Goal: Transaction & Acquisition: Purchase product/service

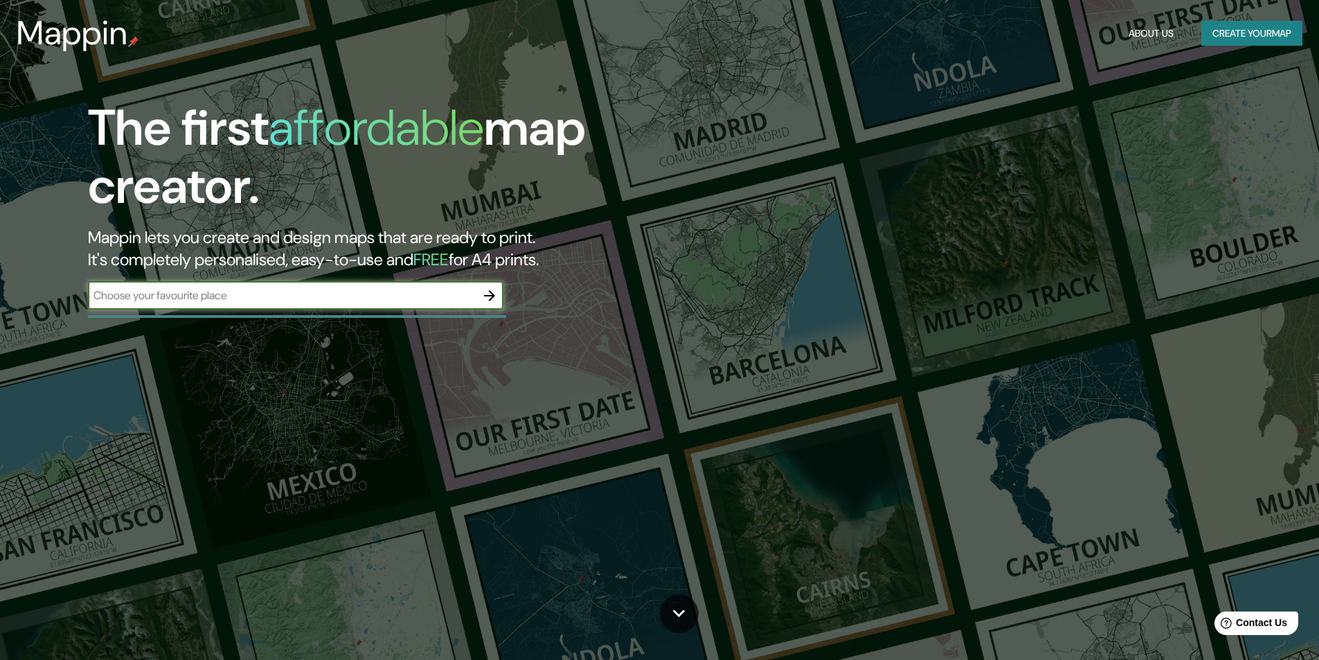
click at [244, 289] on input "text" at bounding box center [282, 295] width 388 height 16
click at [448, 298] on input "text" at bounding box center [282, 295] width 388 height 16
type input "[GEOGRAPHIC_DATA]"
click at [489, 296] on icon "button" at bounding box center [489, 295] width 11 height 11
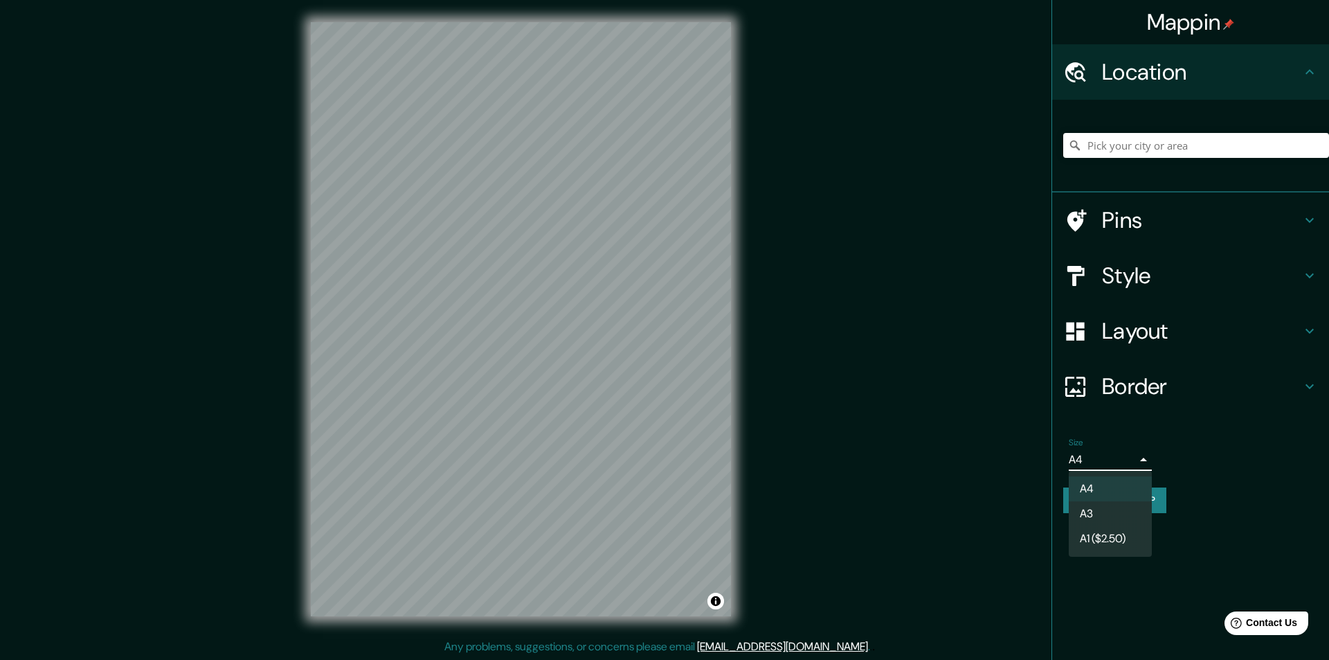
click at [1136, 459] on body "Mappin Location Pins Style Layout Border Choose a border. Hint : you can make l…" at bounding box center [664, 330] width 1329 height 660
click at [1091, 491] on li "A4" at bounding box center [1110, 488] width 83 height 25
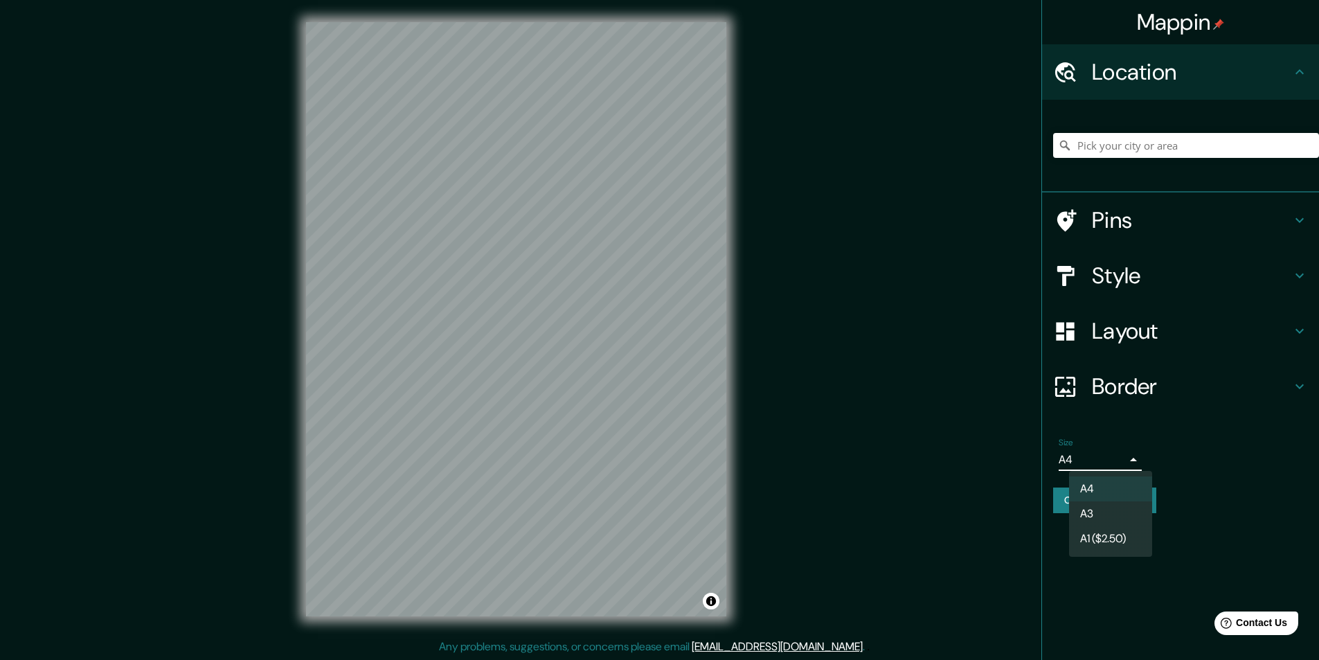
click at [1109, 462] on body "Mappin Location Pins Style Layout Border Choose a border. Hint : you can make l…" at bounding box center [659, 330] width 1319 height 660
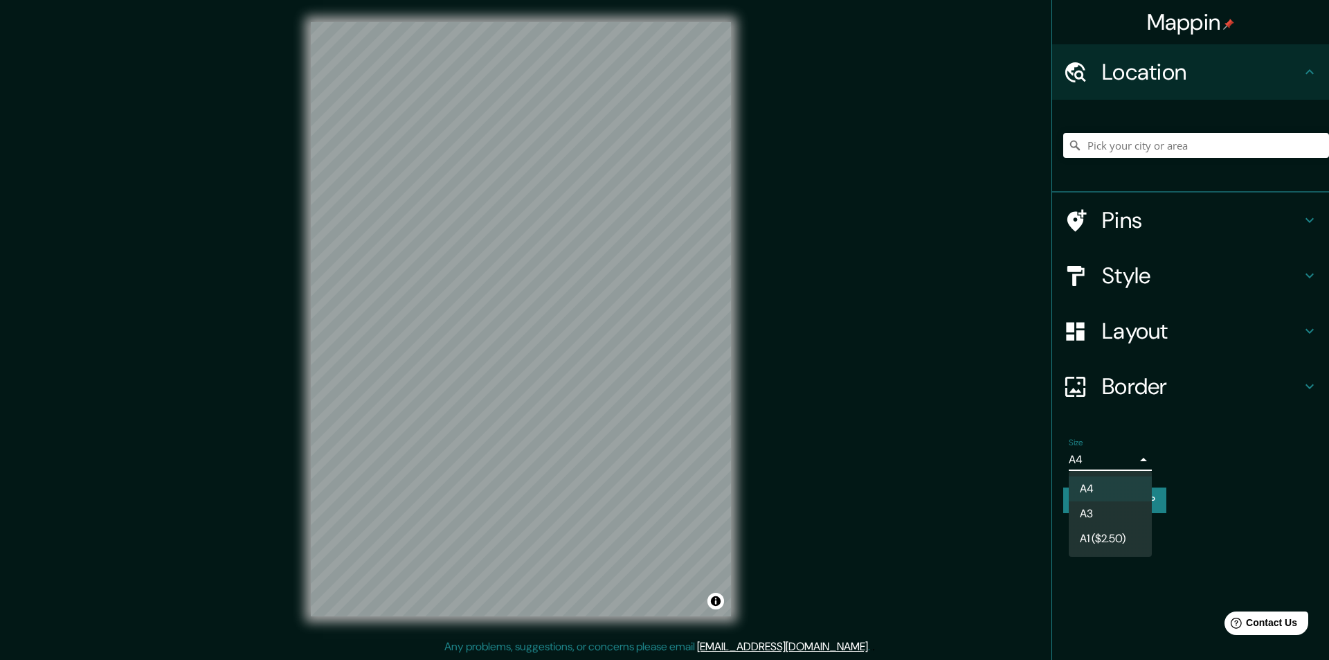
click at [1106, 507] on li "A3" at bounding box center [1110, 513] width 83 height 25
type input "a4"
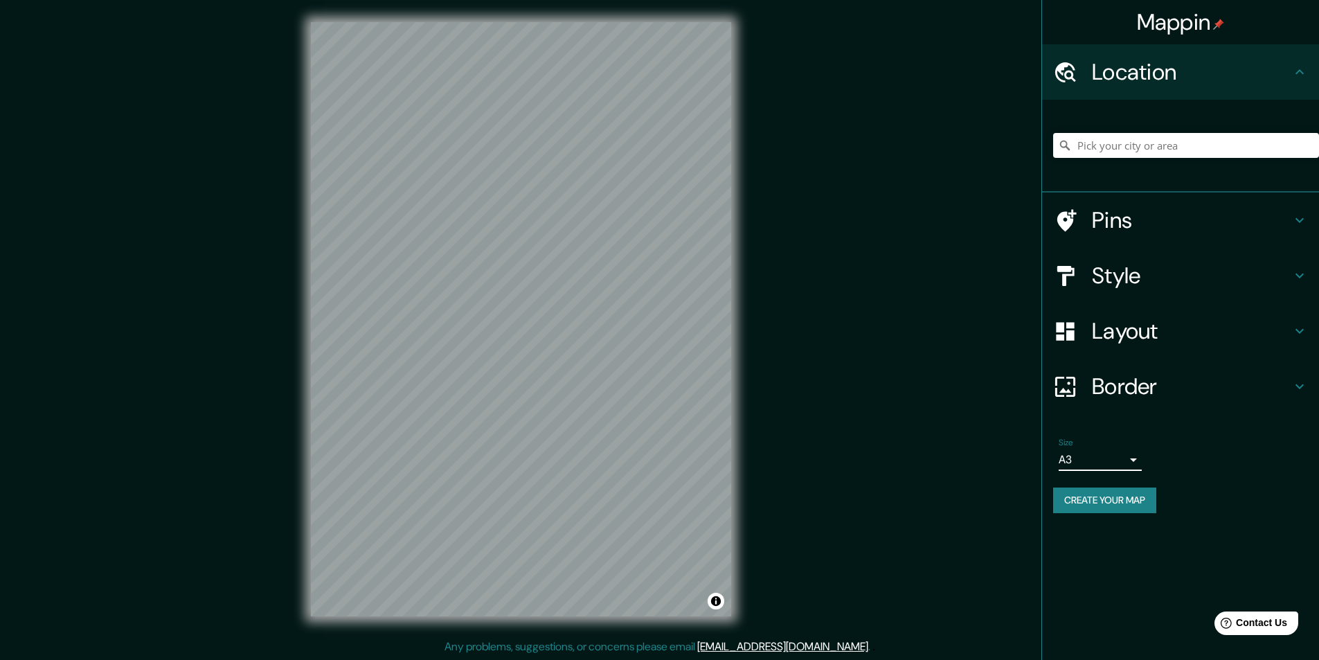
click at [1161, 215] on h4 "Pins" at bounding box center [1190, 220] width 199 height 28
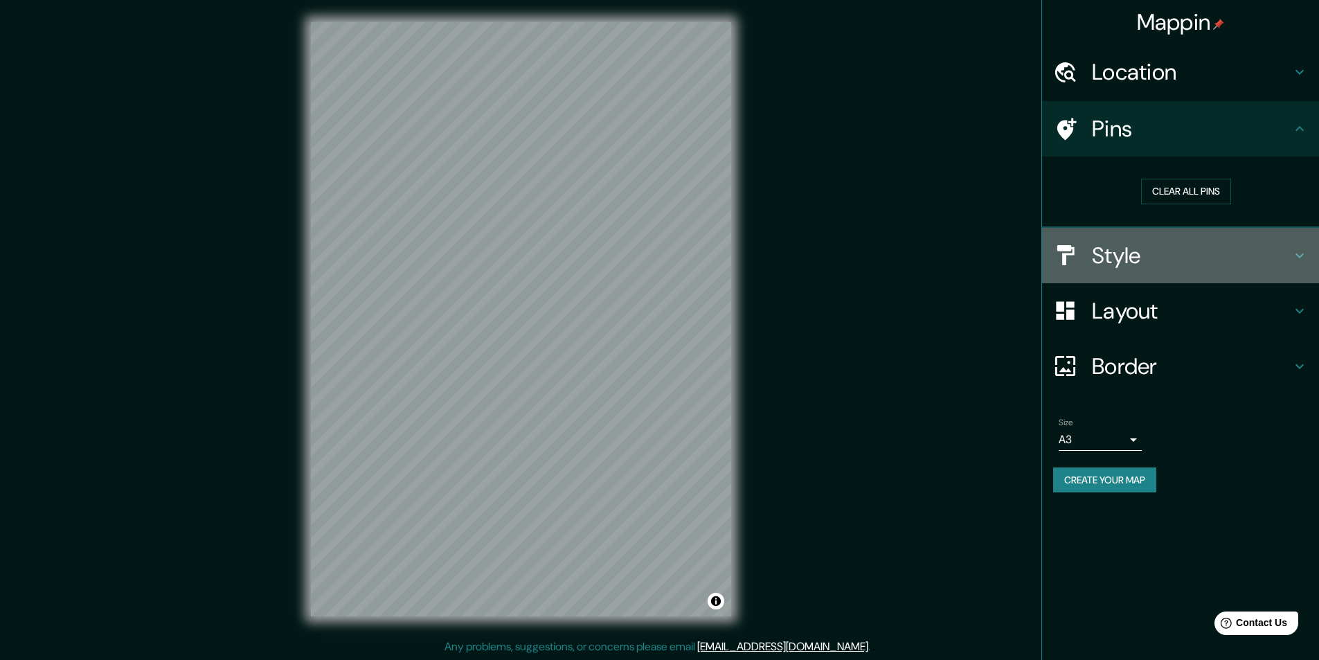
click at [1153, 271] on div "Style" at bounding box center [1180, 255] width 277 height 55
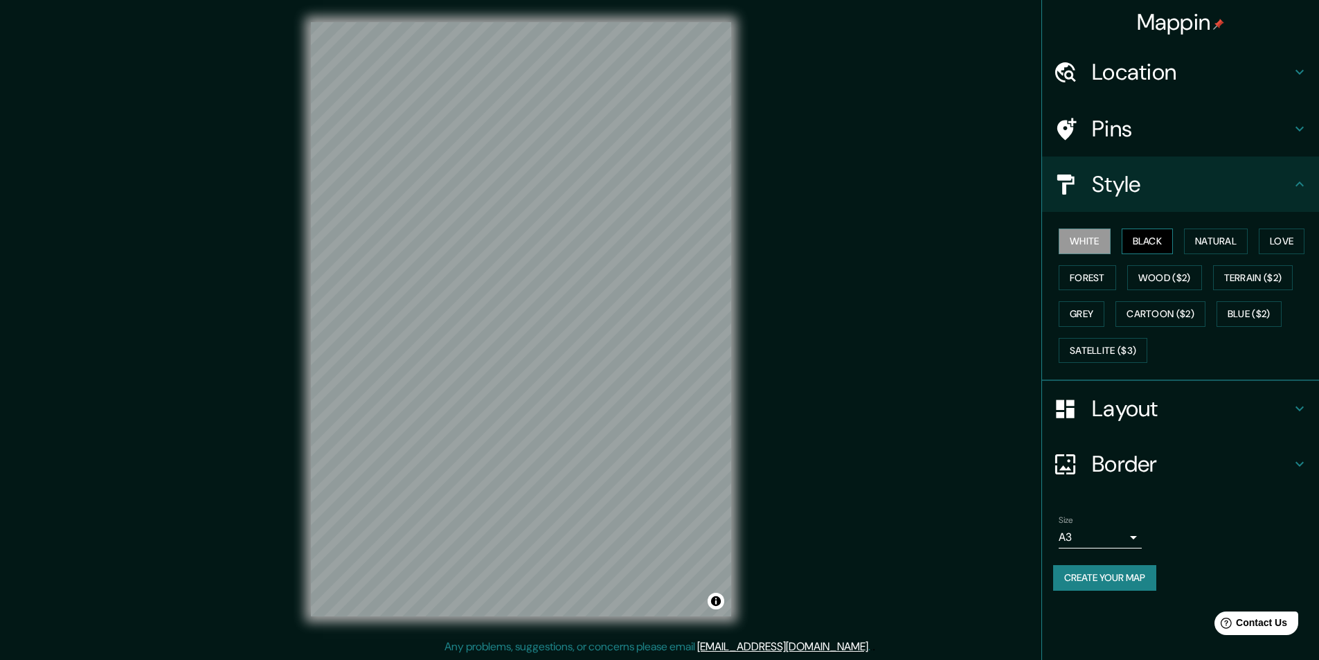
click at [1146, 244] on button "Black" at bounding box center [1147, 241] width 52 height 26
click at [1081, 244] on button "White" at bounding box center [1084, 241] width 52 height 26
click at [1220, 235] on button "Natural" at bounding box center [1216, 241] width 64 height 26
